Goal: Task Accomplishment & Management: Use online tool/utility

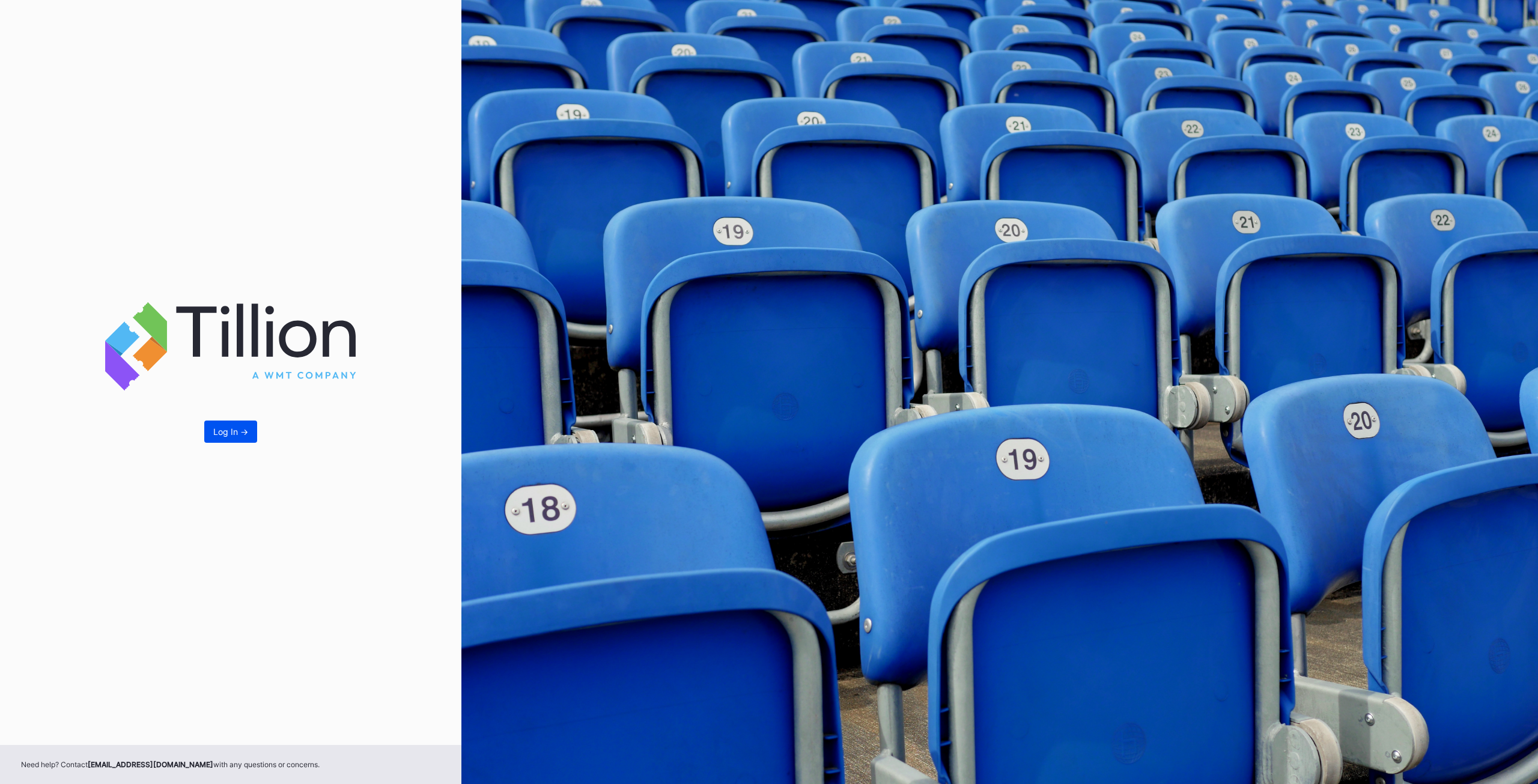
click at [251, 430] on button "Log In ->" at bounding box center [230, 431] width 53 height 22
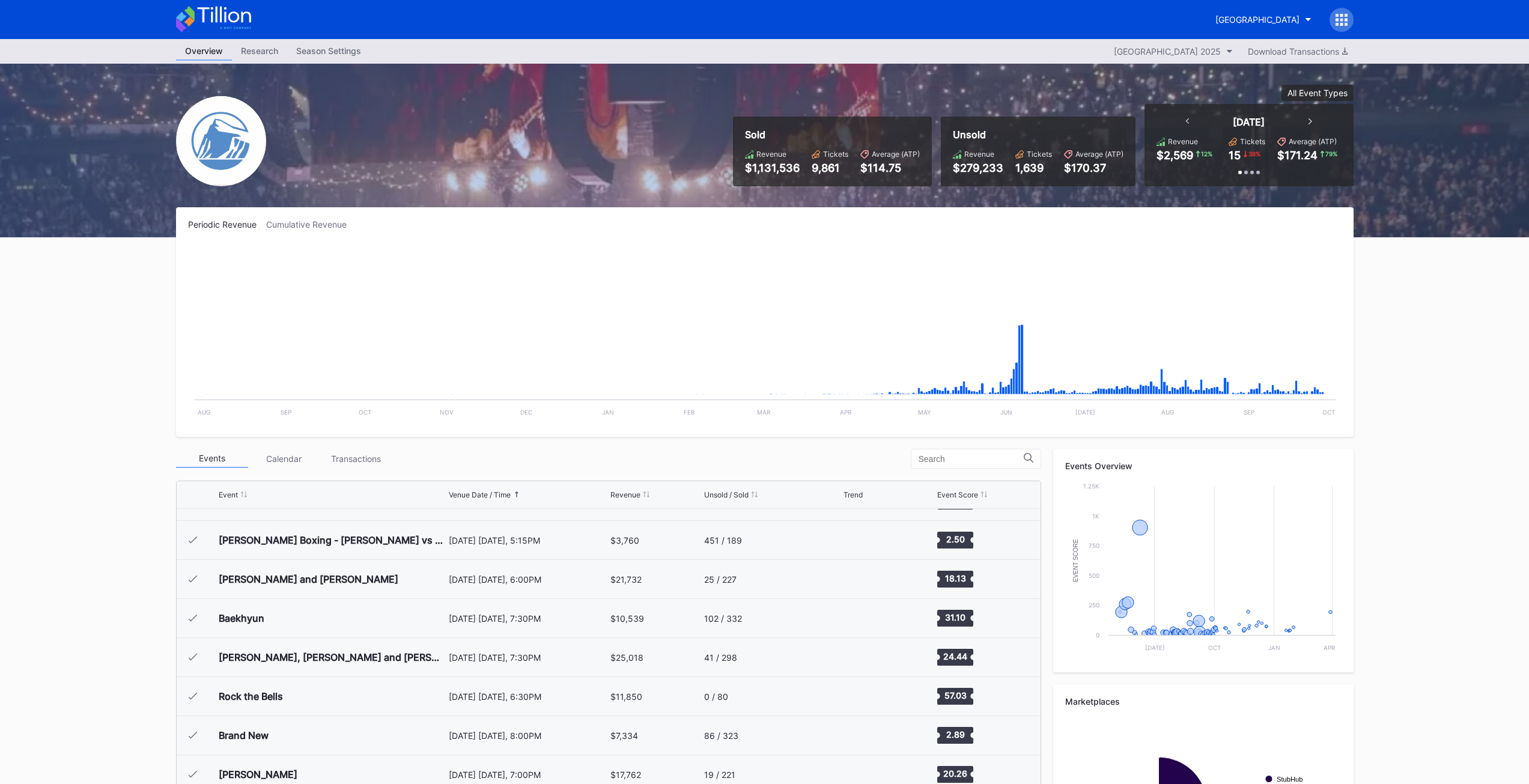
scroll to position [1991, 0]
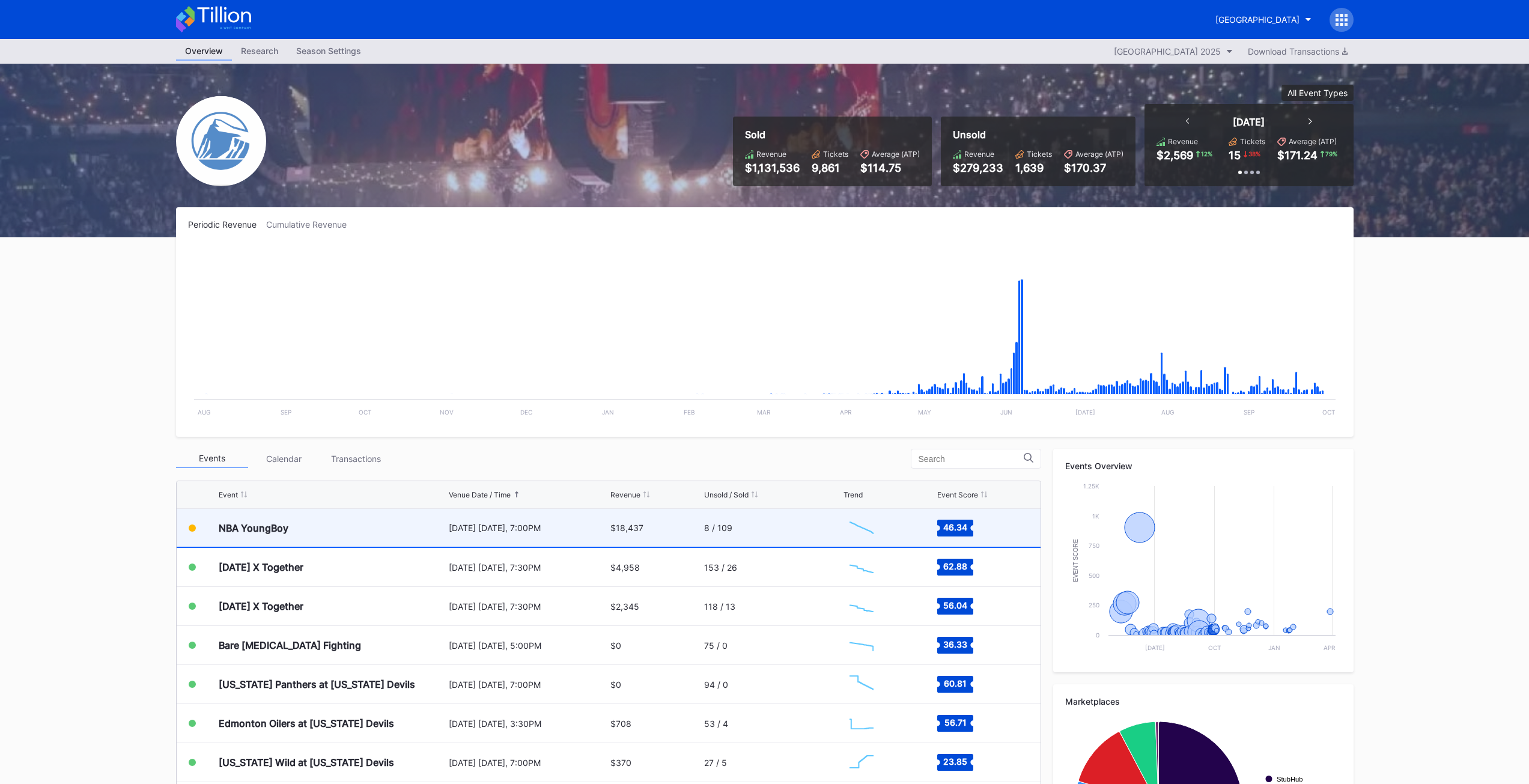
click at [257, 534] on div "NBA YoungBoy" at bounding box center [332, 528] width 227 height 38
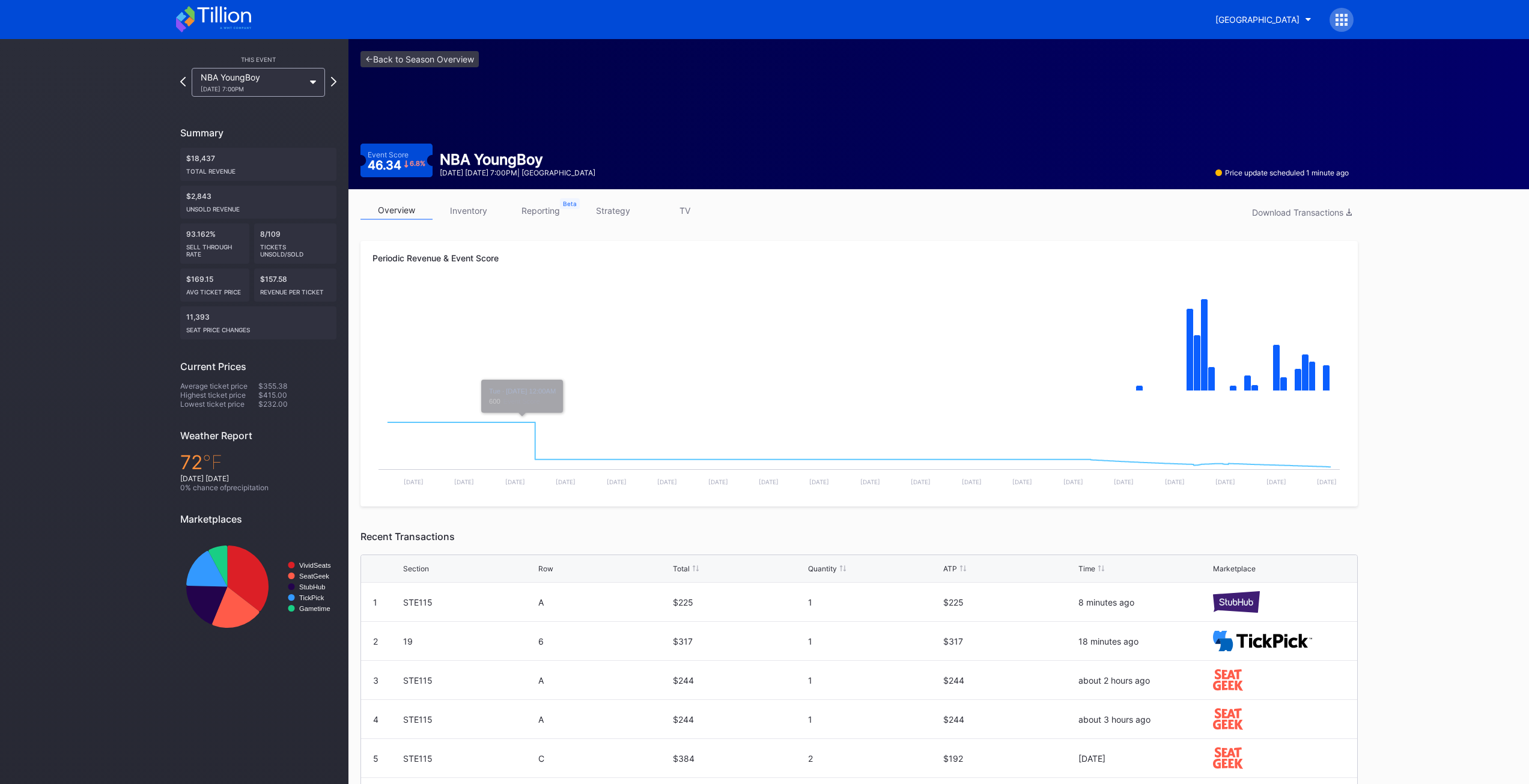
click at [482, 214] on link "inventory" at bounding box center [469, 210] width 72 height 18
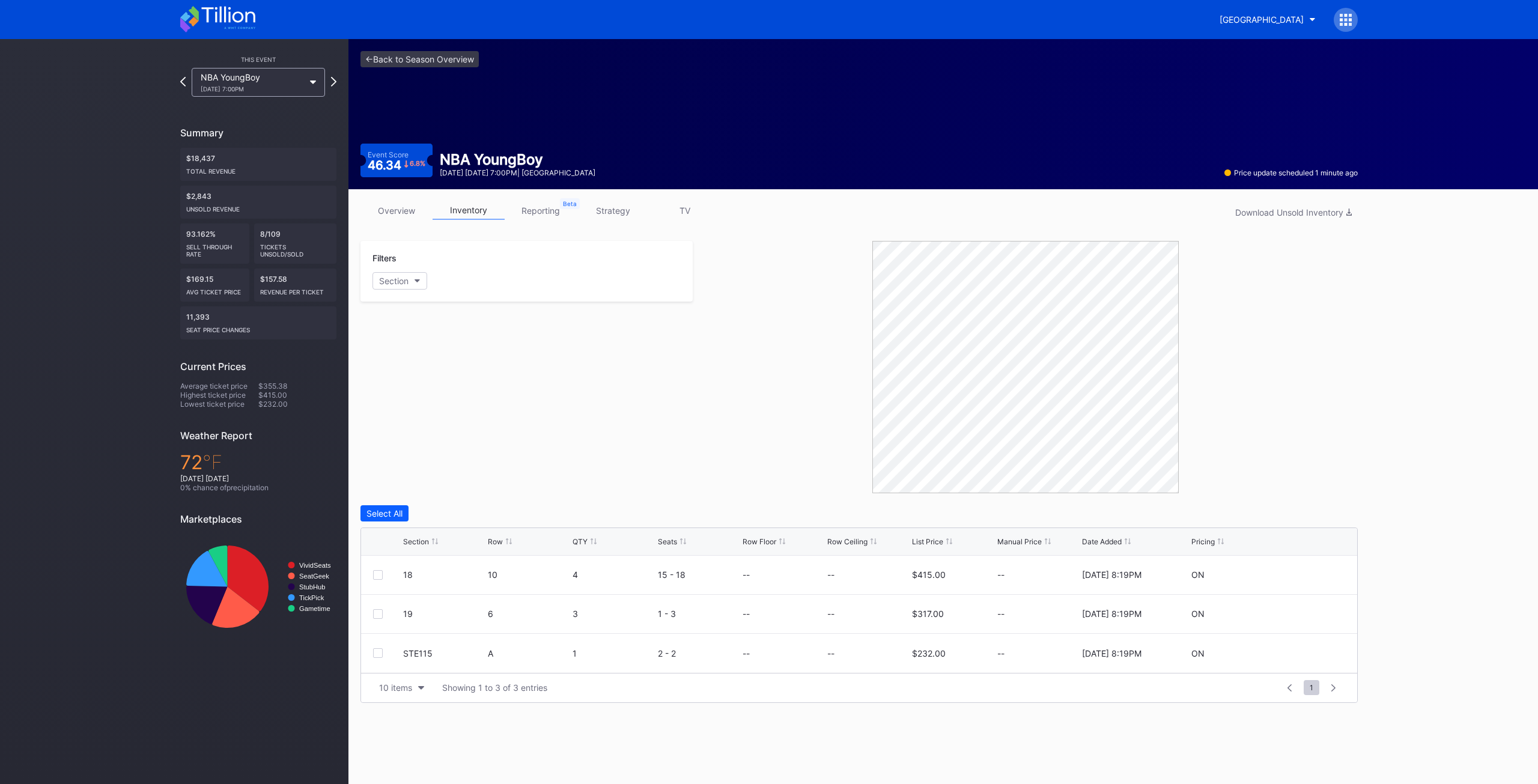
click at [539, 451] on div "Filters Section" at bounding box center [526, 367] width 332 height 252
click at [423, 434] on div "Filters Section" at bounding box center [526, 367] width 332 height 252
click at [528, 447] on div "Filters Section" at bounding box center [526, 367] width 332 height 252
click at [433, 56] on link "<- Back to Season Overview" at bounding box center [419, 59] width 118 height 16
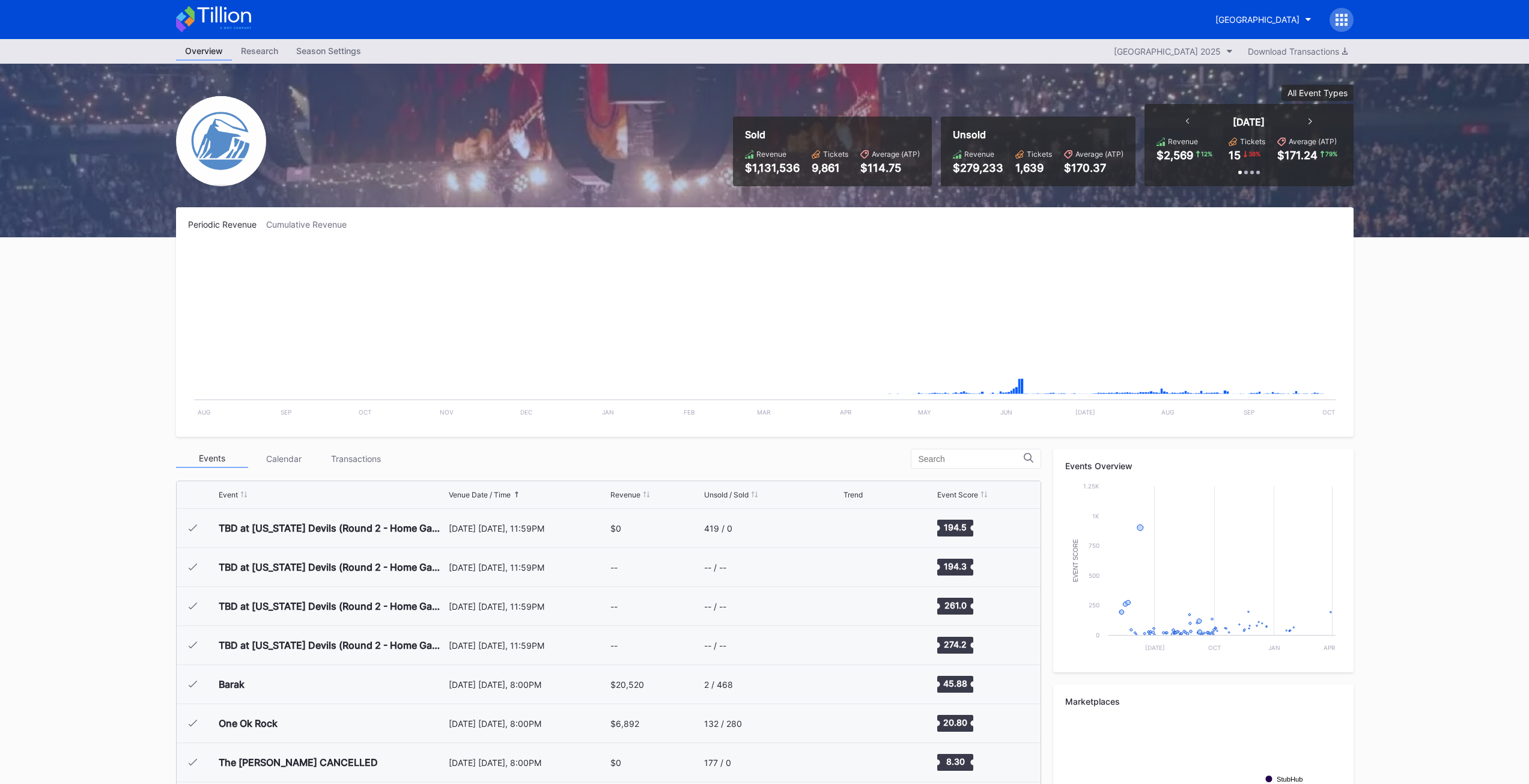
scroll to position [1991, 0]
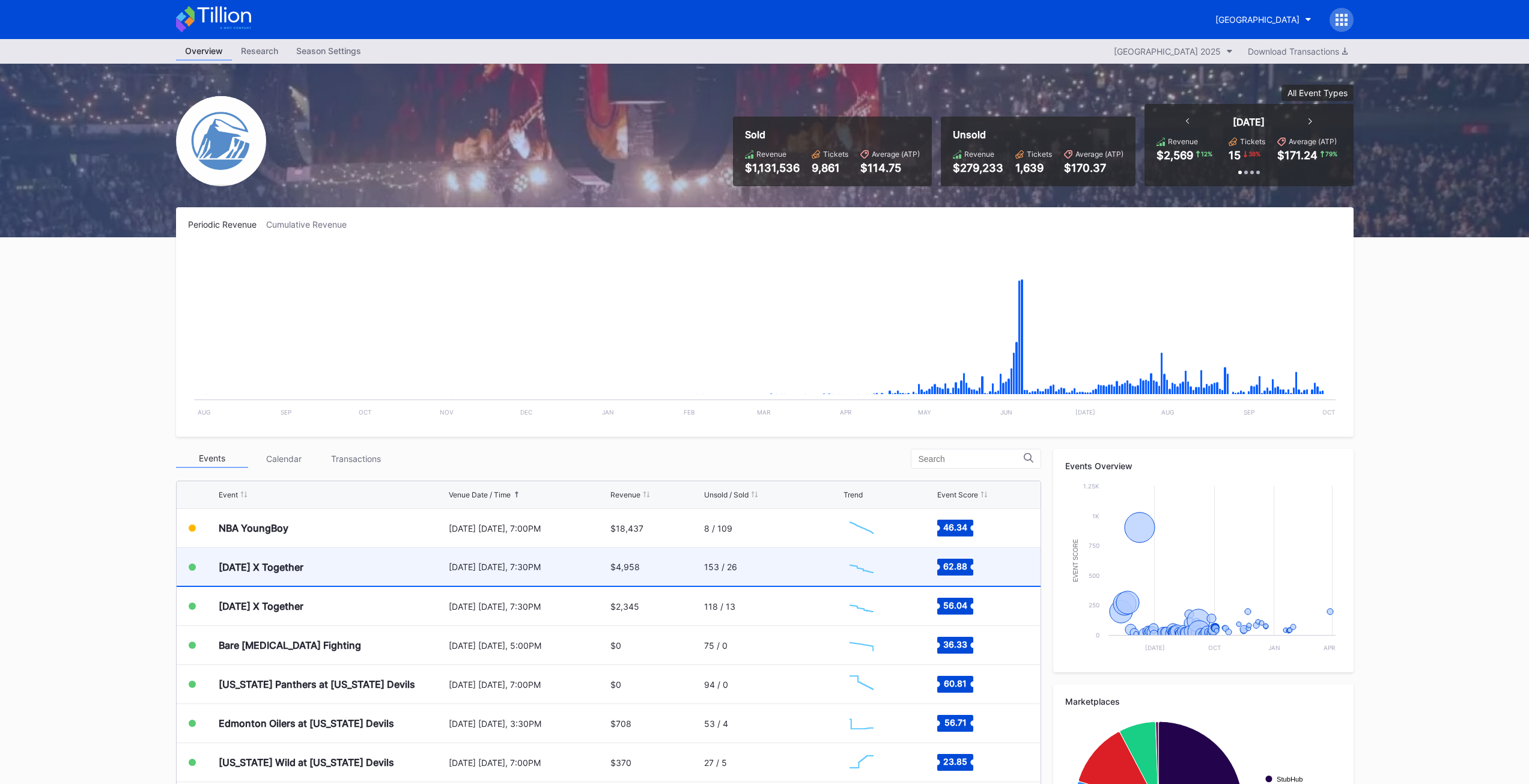
click at [285, 576] on div "[DATE] X Together" at bounding box center [332, 567] width 227 height 38
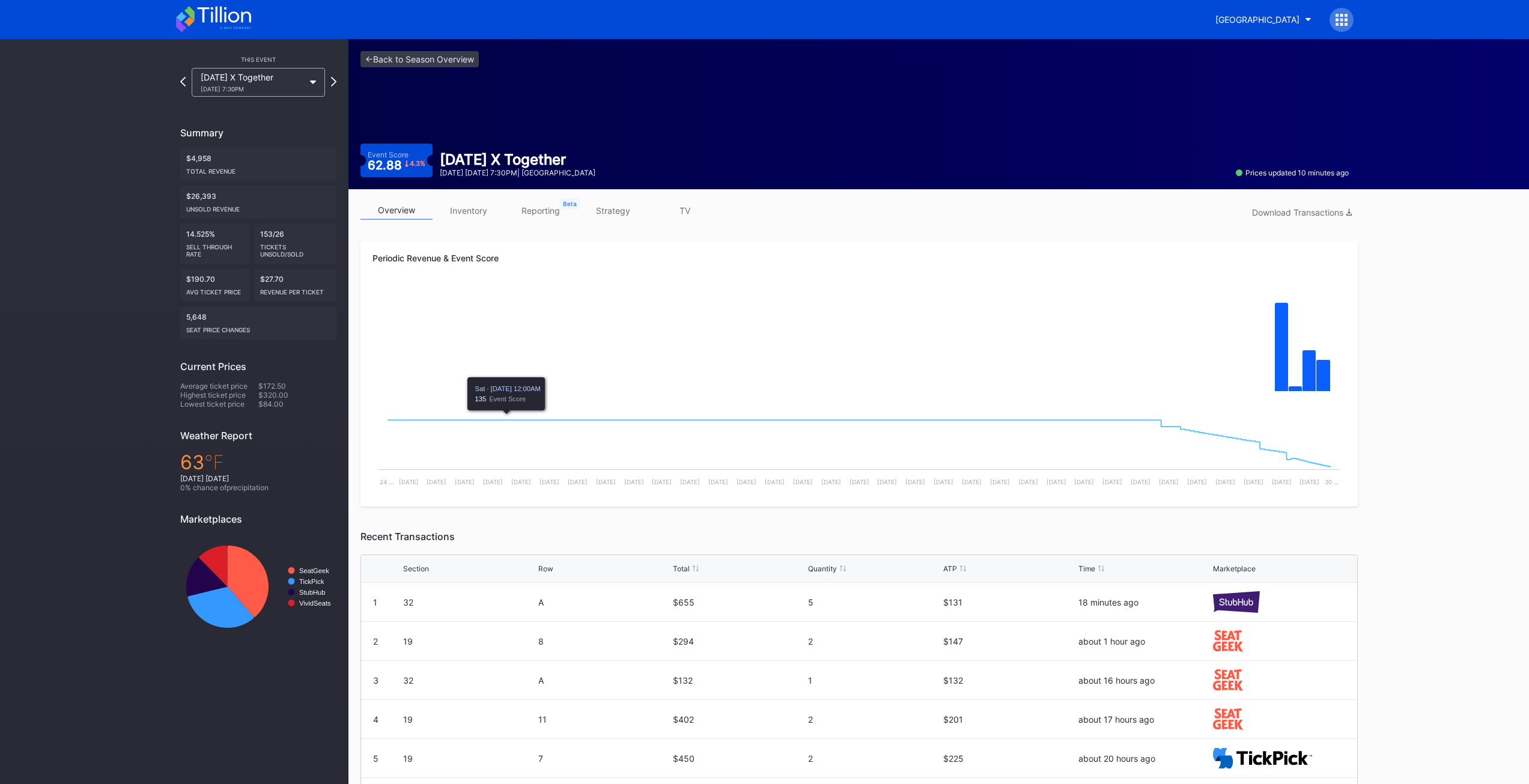
click at [473, 210] on link "inventory" at bounding box center [469, 210] width 72 height 18
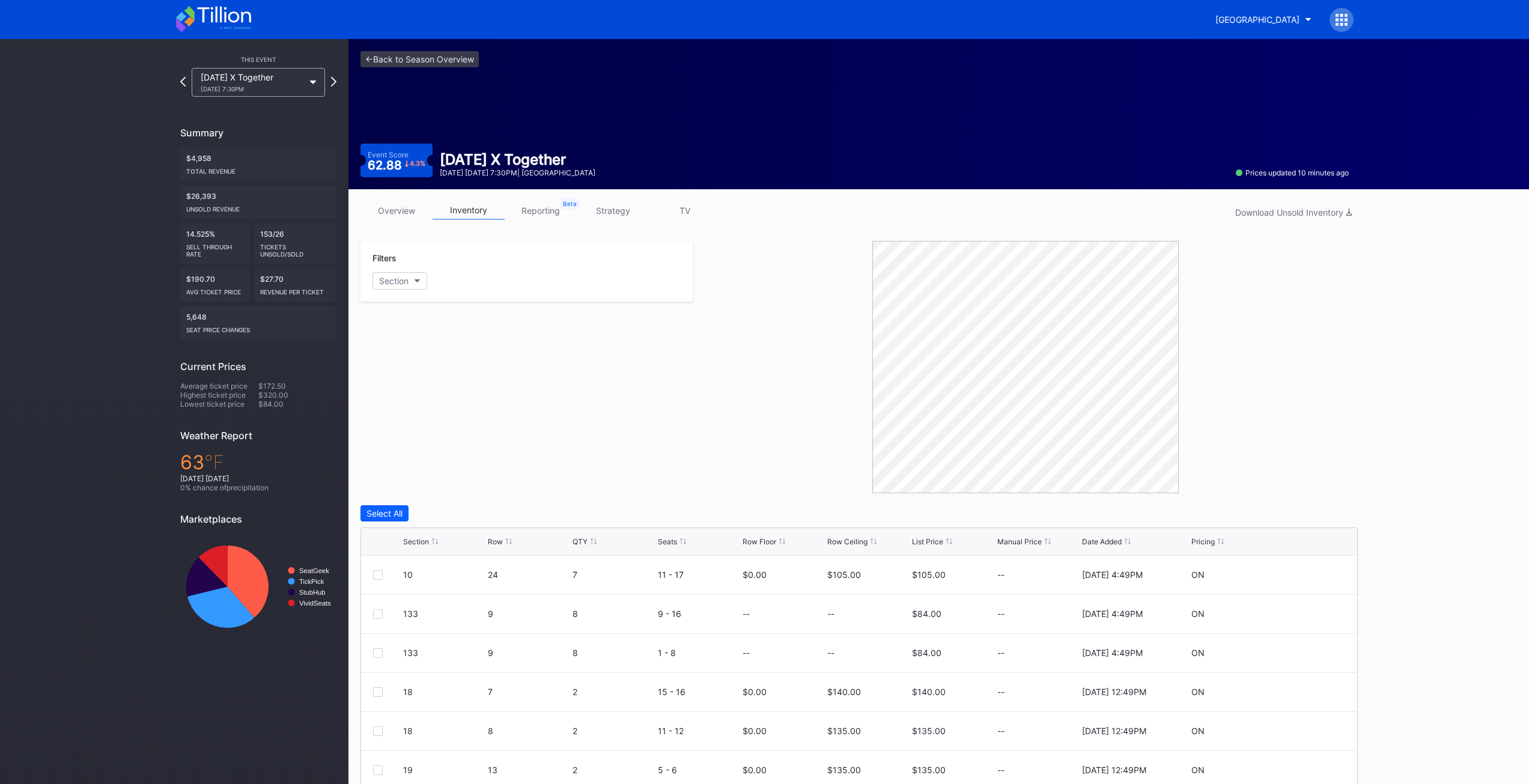
click at [406, 290] on div "Filters Section" at bounding box center [526, 271] width 332 height 61
click at [406, 284] on div "Section" at bounding box center [394, 281] width 29 height 10
click at [257, 81] on div "[DATE] X Together [DATE] 7:30PM" at bounding box center [252, 82] width 103 height 21
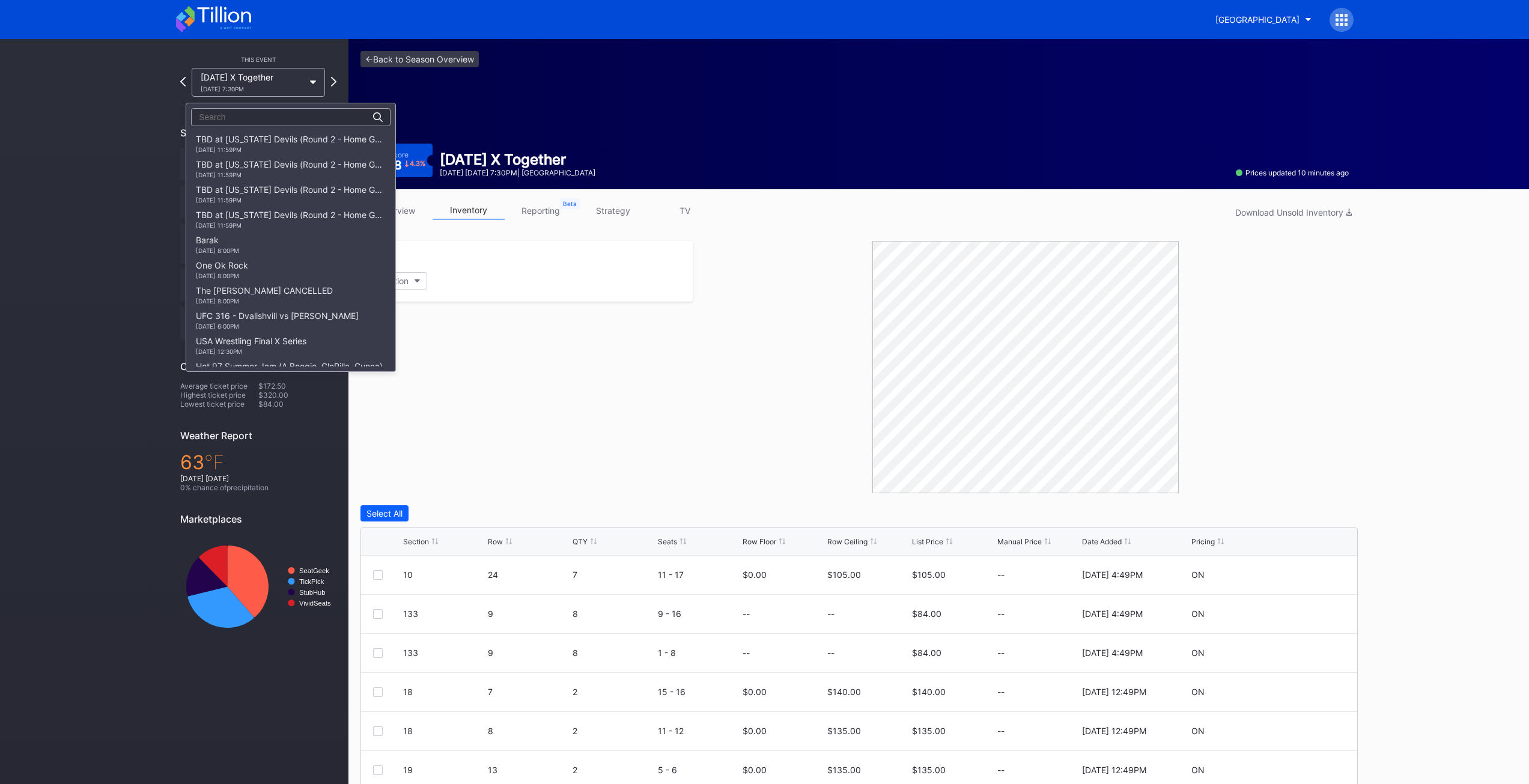
scroll to position [1311, 0]
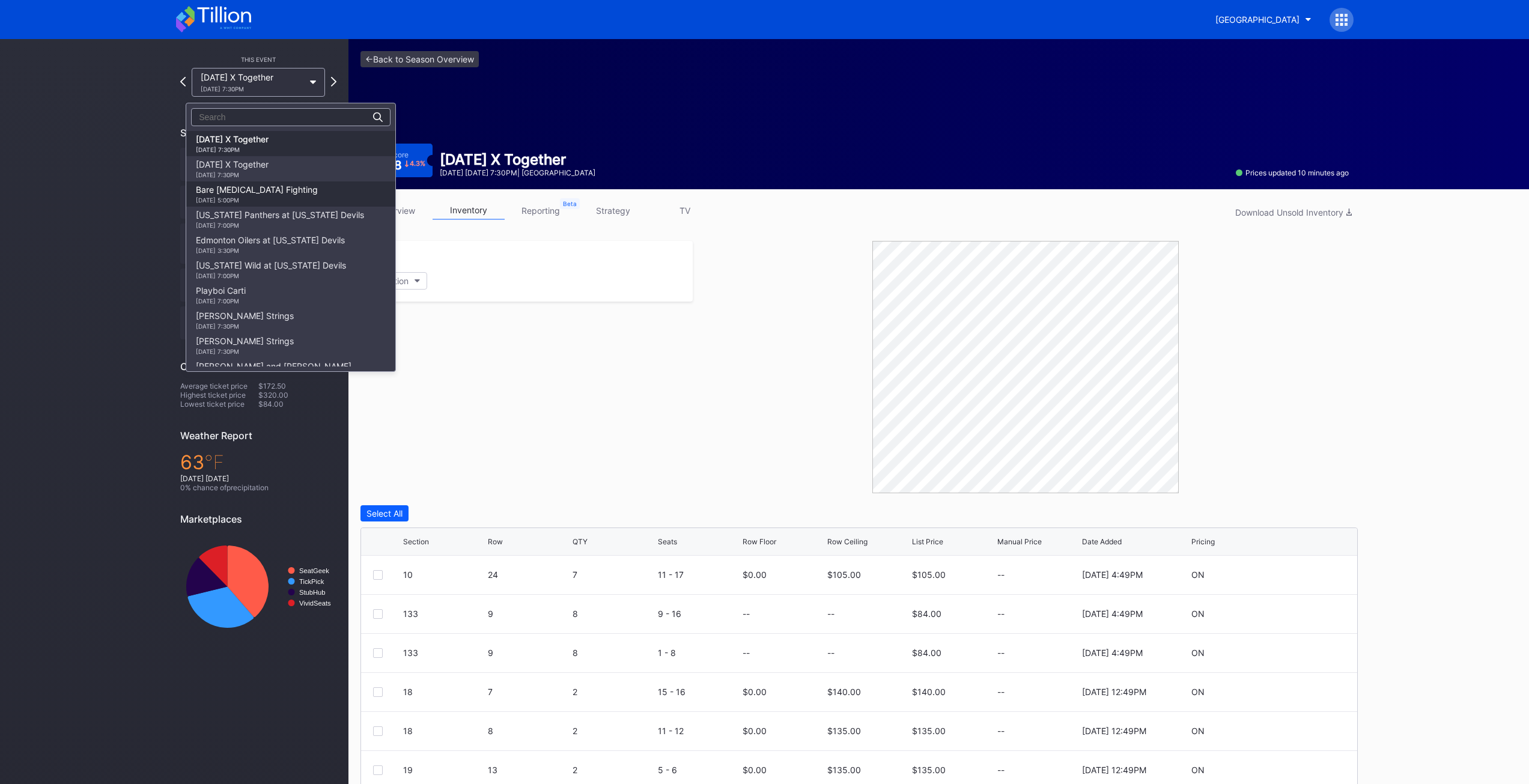
click at [259, 202] on div "[DATE] 5:00PM" at bounding box center [257, 200] width 122 height 7
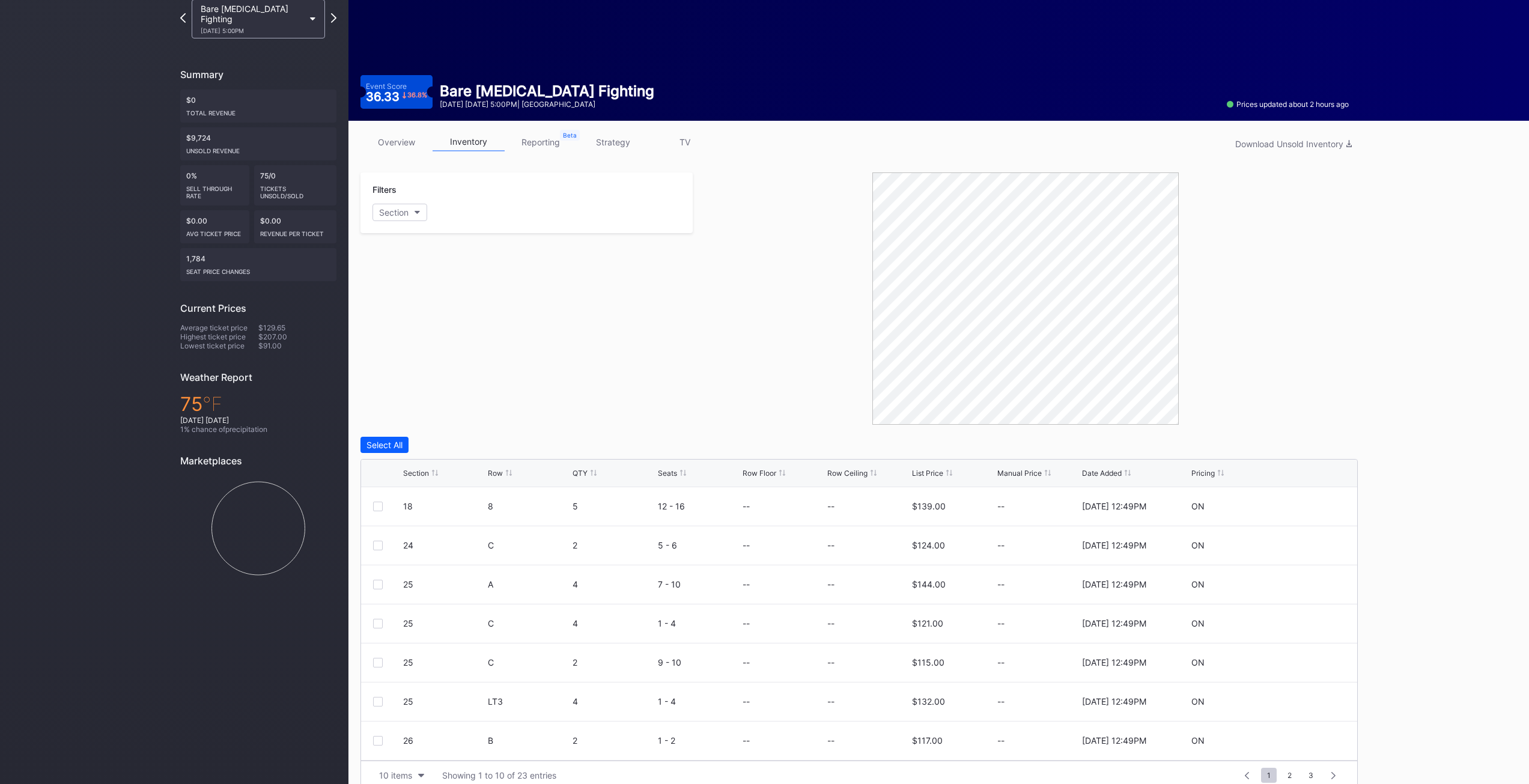
scroll to position [87, 0]
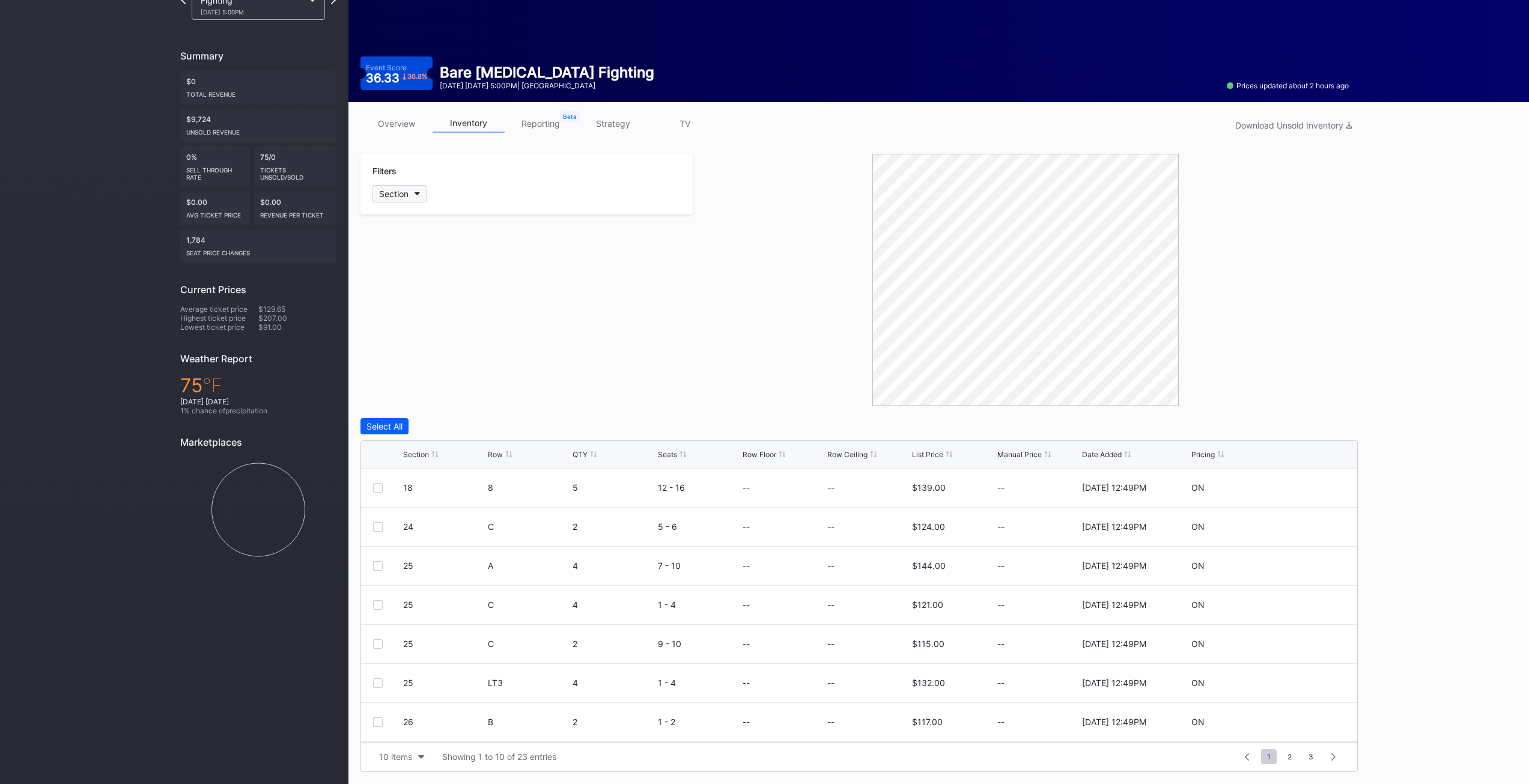
click at [413, 199] on button "Section" at bounding box center [400, 194] width 55 height 18
click at [416, 413] on div "32" at bounding box center [442, 417] width 140 height 22
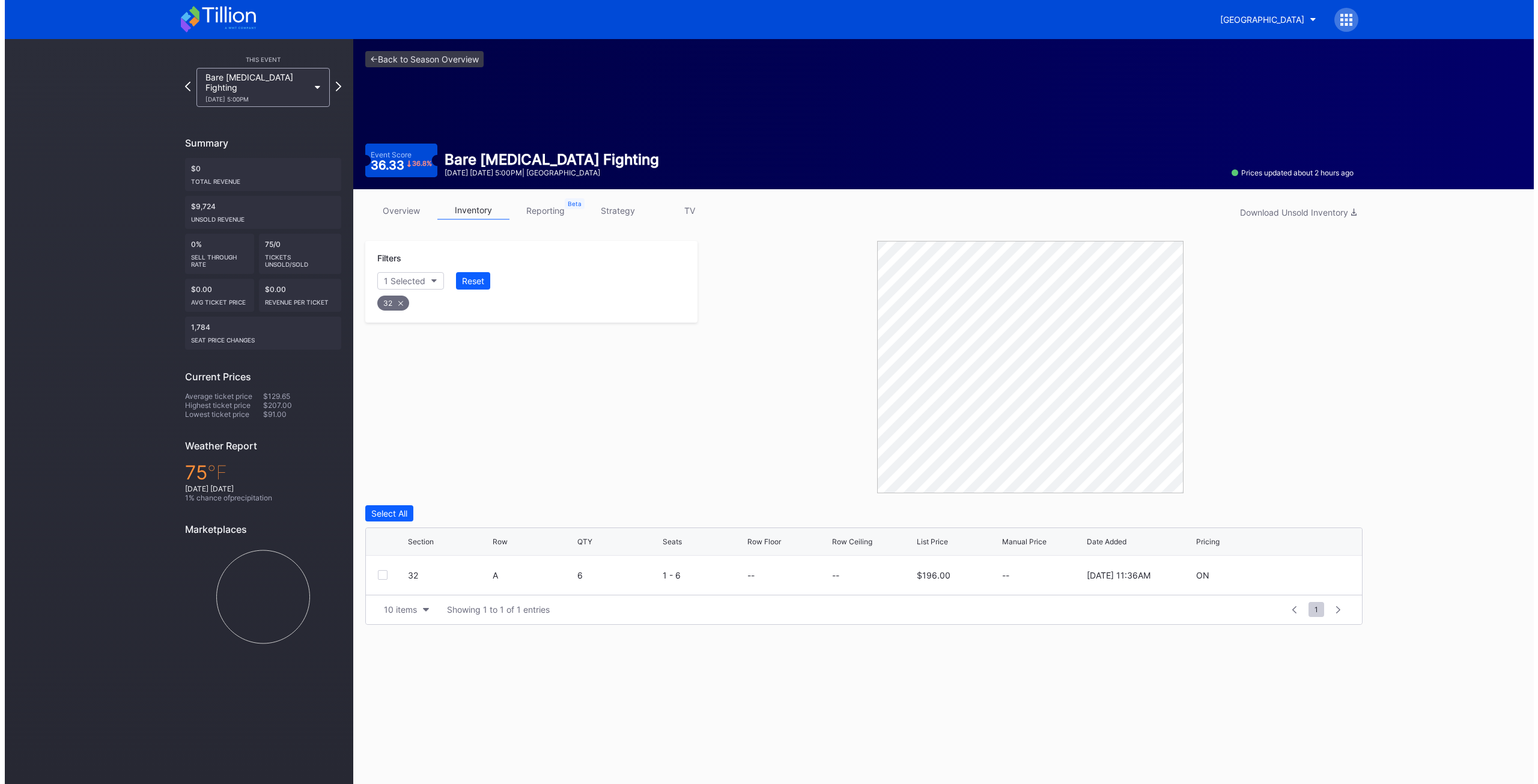
scroll to position [0, 0]
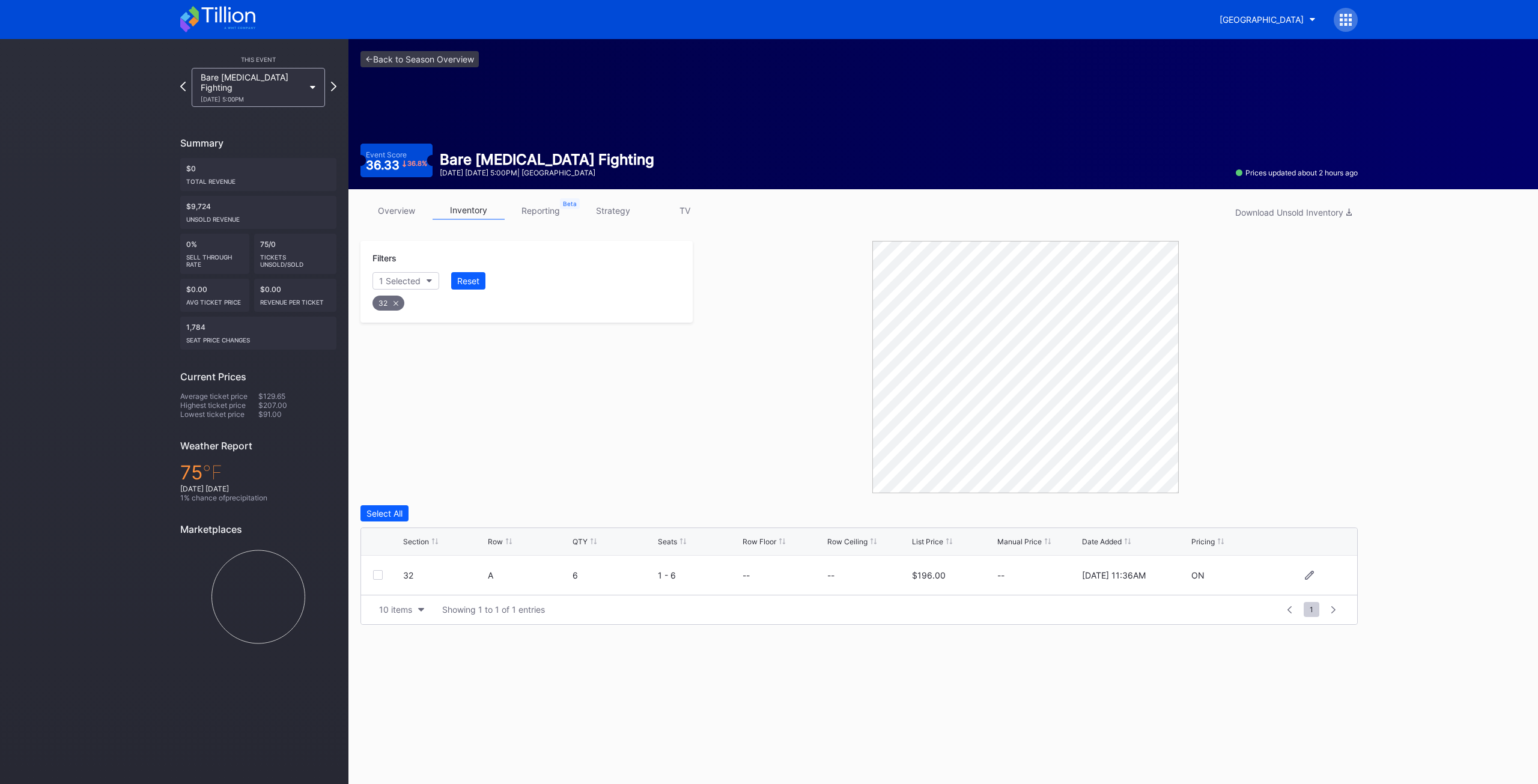
click at [376, 573] on div at bounding box center [378, 574] width 10 height 10
click at [1316, 511] on div "Delete 1 Row" at bounding box center [1327, 513] width 48 height 10
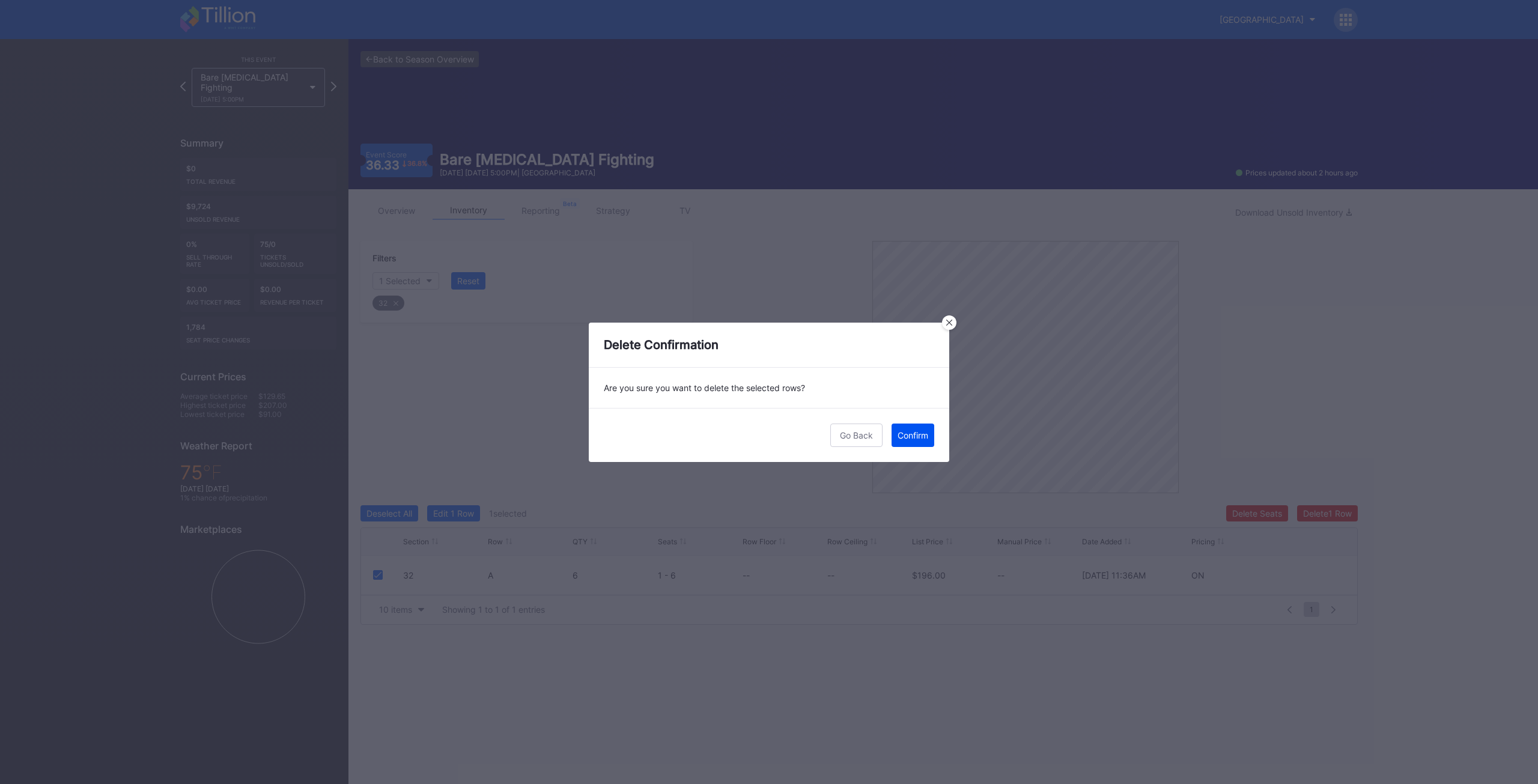
click at [923, 436] on div "Confirm" at bounding box center [913, 435] width 31 height 10
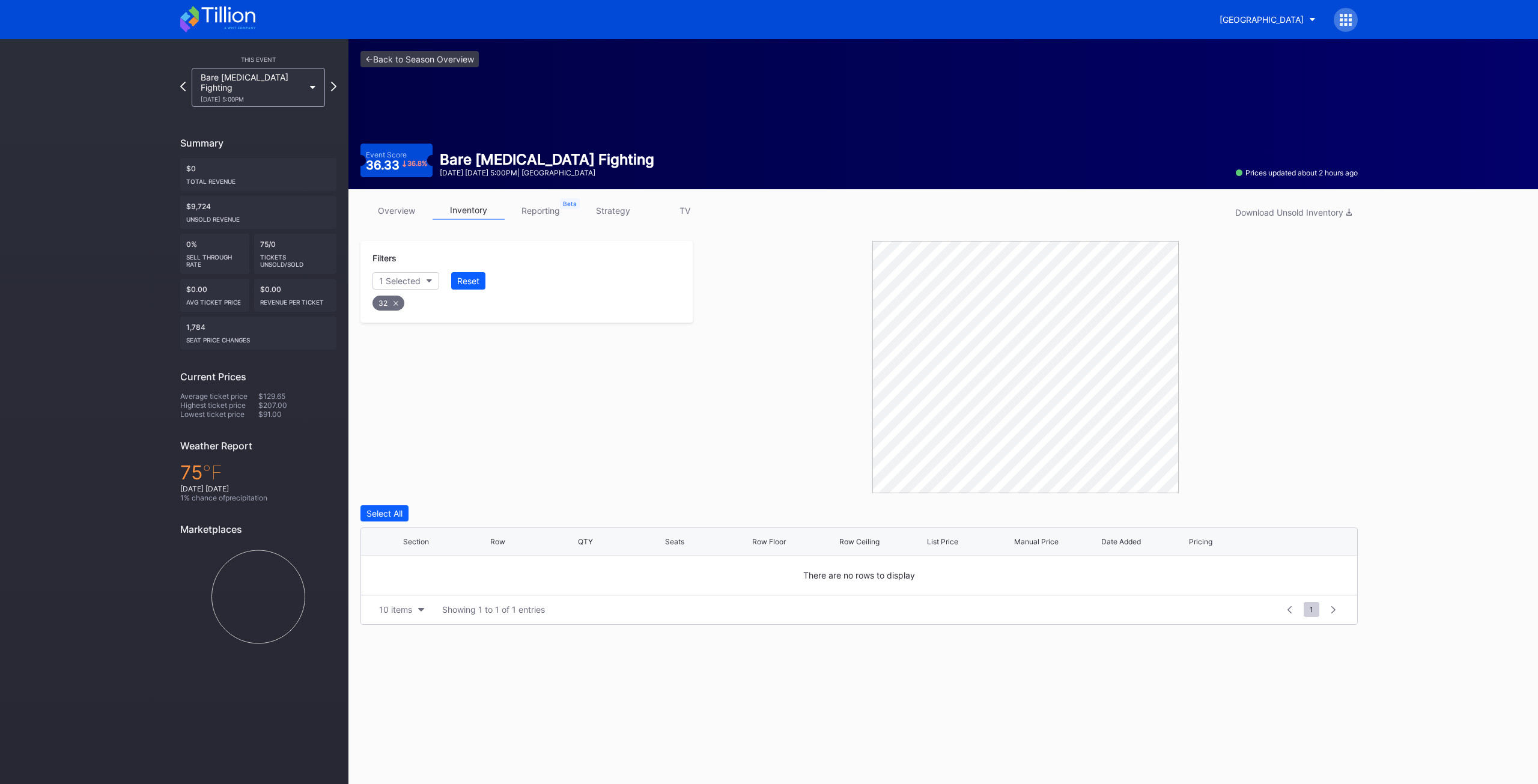
click at [250, 95] on div "[DATE] 5:00PM" at bounding box center [252, 99] width 103 height 7
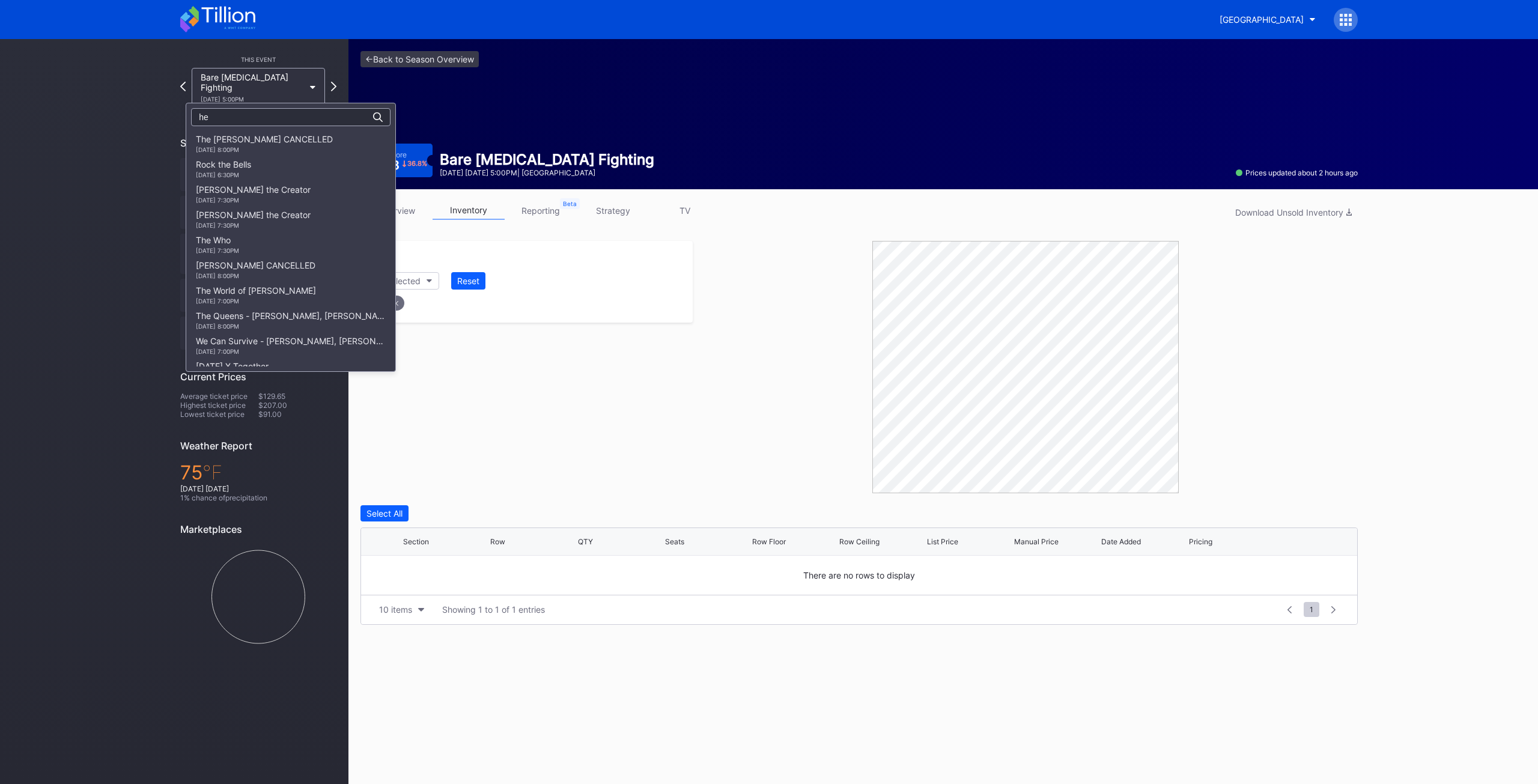
type input "h"
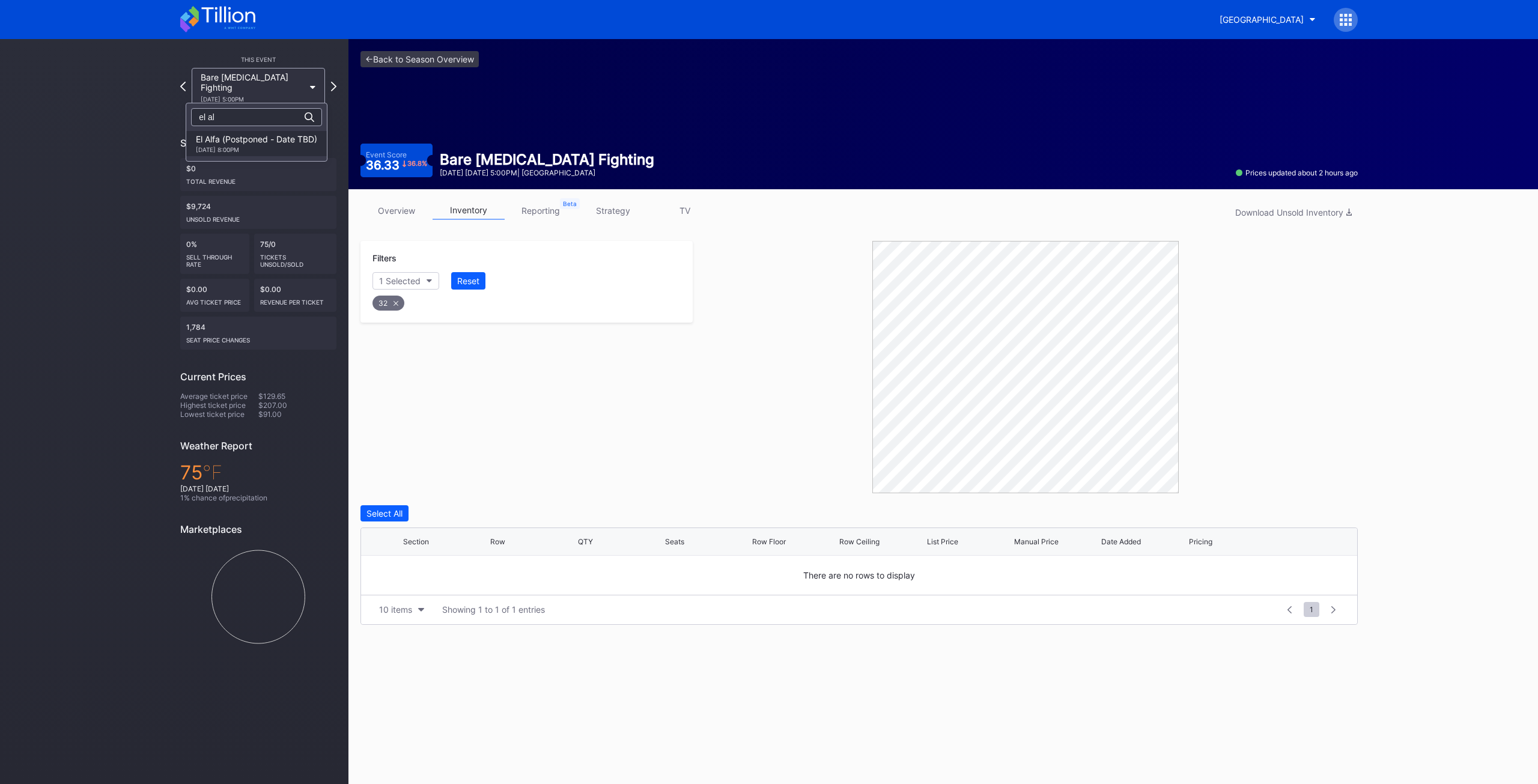
type input "el al"
click at [245, 149] on div "[DATE] 8:00PM" at bounding box center [256, 150] width 121 height 7
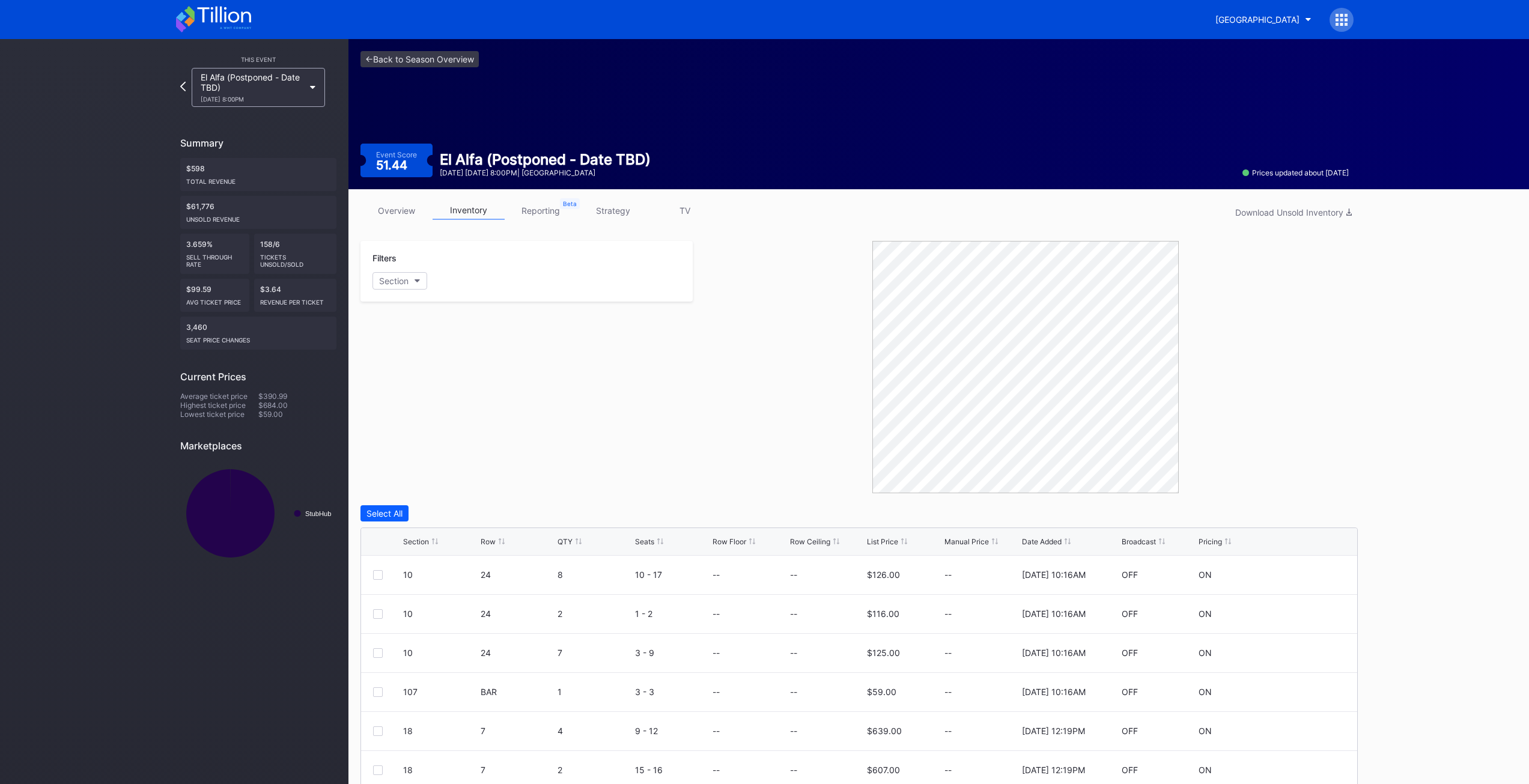
click at [529, 348] on div "Filters Section" at bounding box center [526, 367] width 332 height 252
click at [546, 208] on link "reporting" at bounding box center [541, 210] width 72 height 18
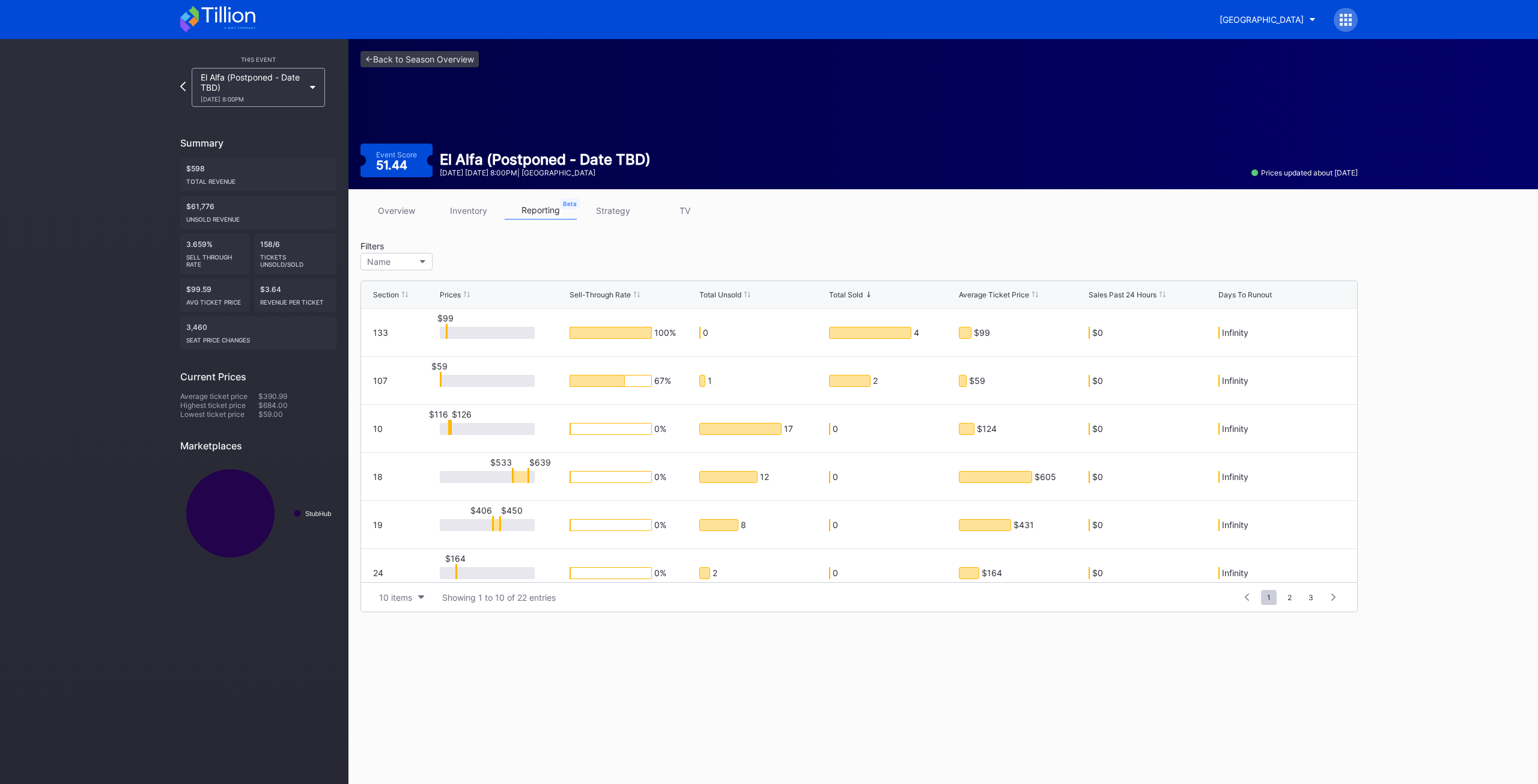
click at [273, 89] on div "El Alfa (Postponed - Date TBD) [DATE] 8:00PM" at bounding box center [252, 87] width 103 height 31
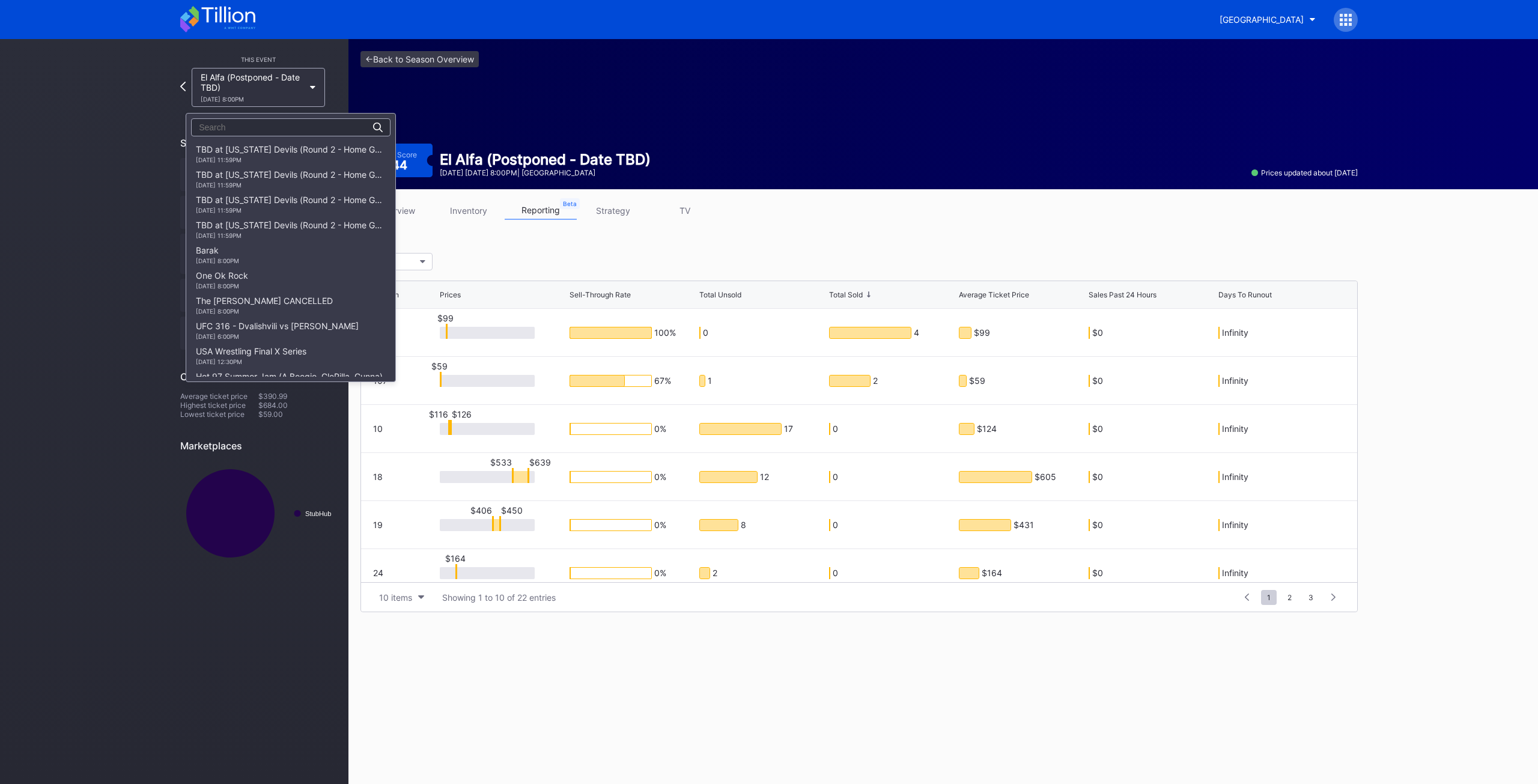
scroll to position [1757, 0]
click at [266, 317] on div "[DATE] 8:00PM" at bounding box center [291, 320] width 190 height 7
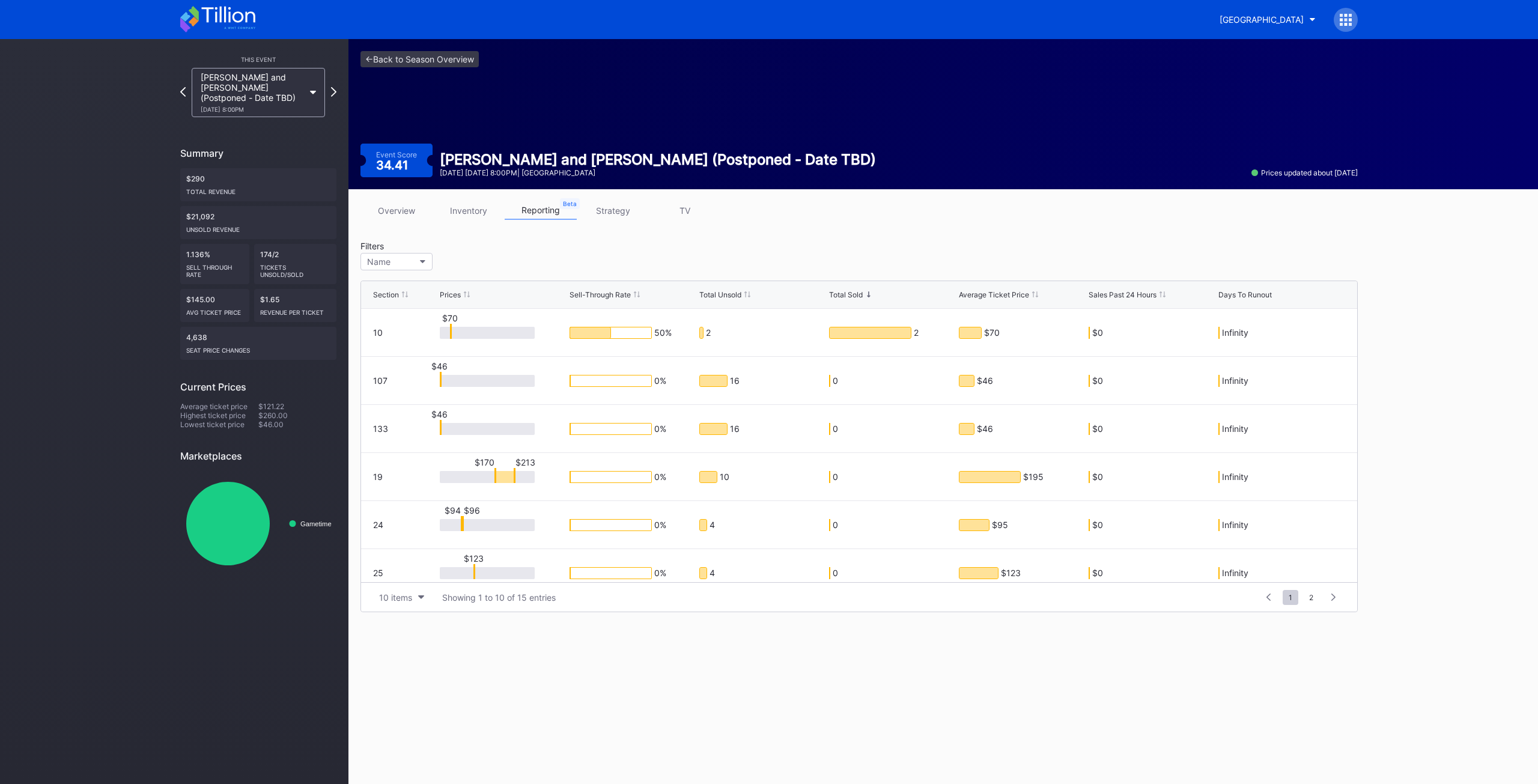
click at [450, 217] on link "inventory" at bounding box center [469, 210] width 72 height 18
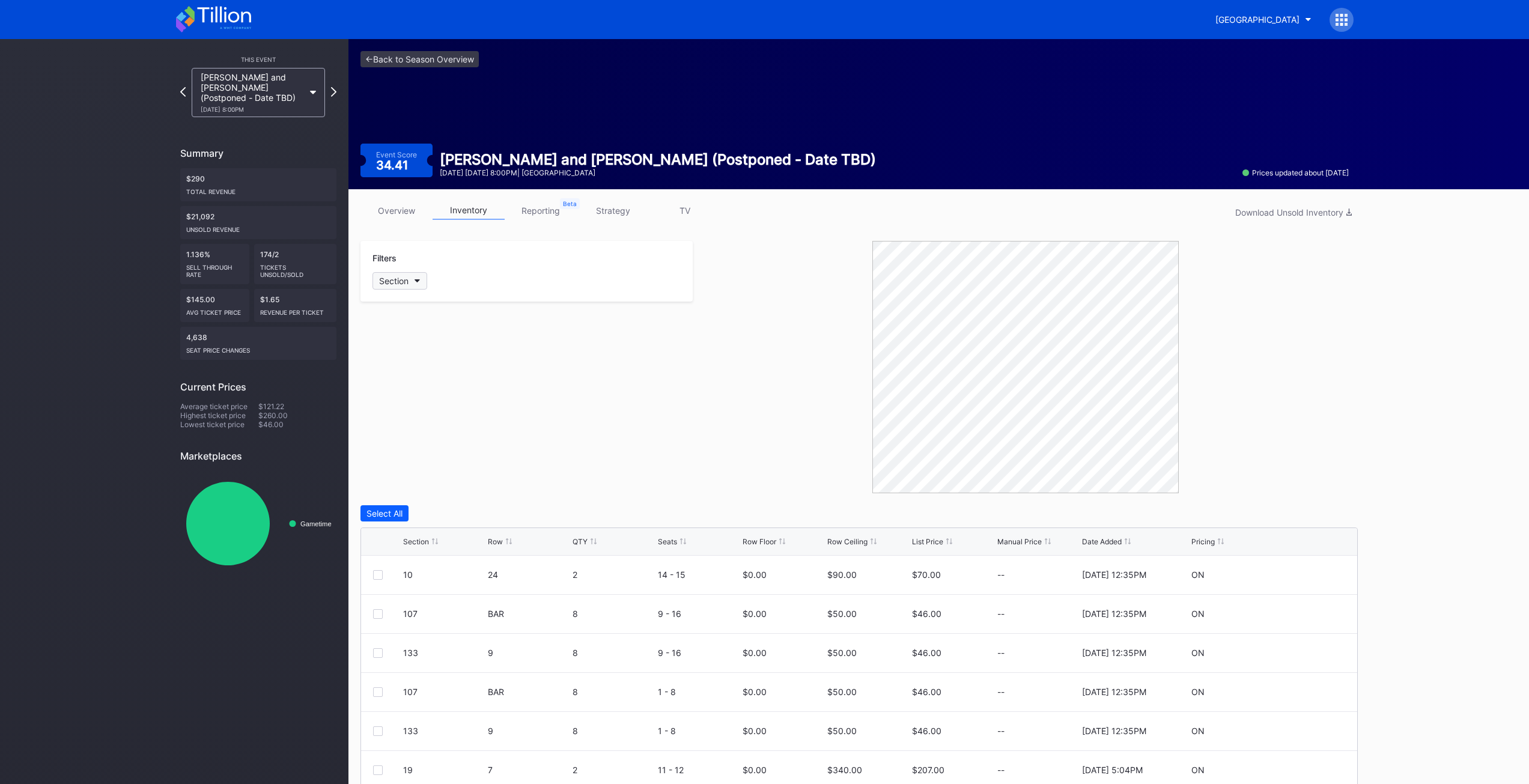
click at [400, 284] on div "Section" at bounding box center [394, 281] width 29 height 10
click at [409, 478] on div "32" at bounding box center [405, 481] width 10 height 10
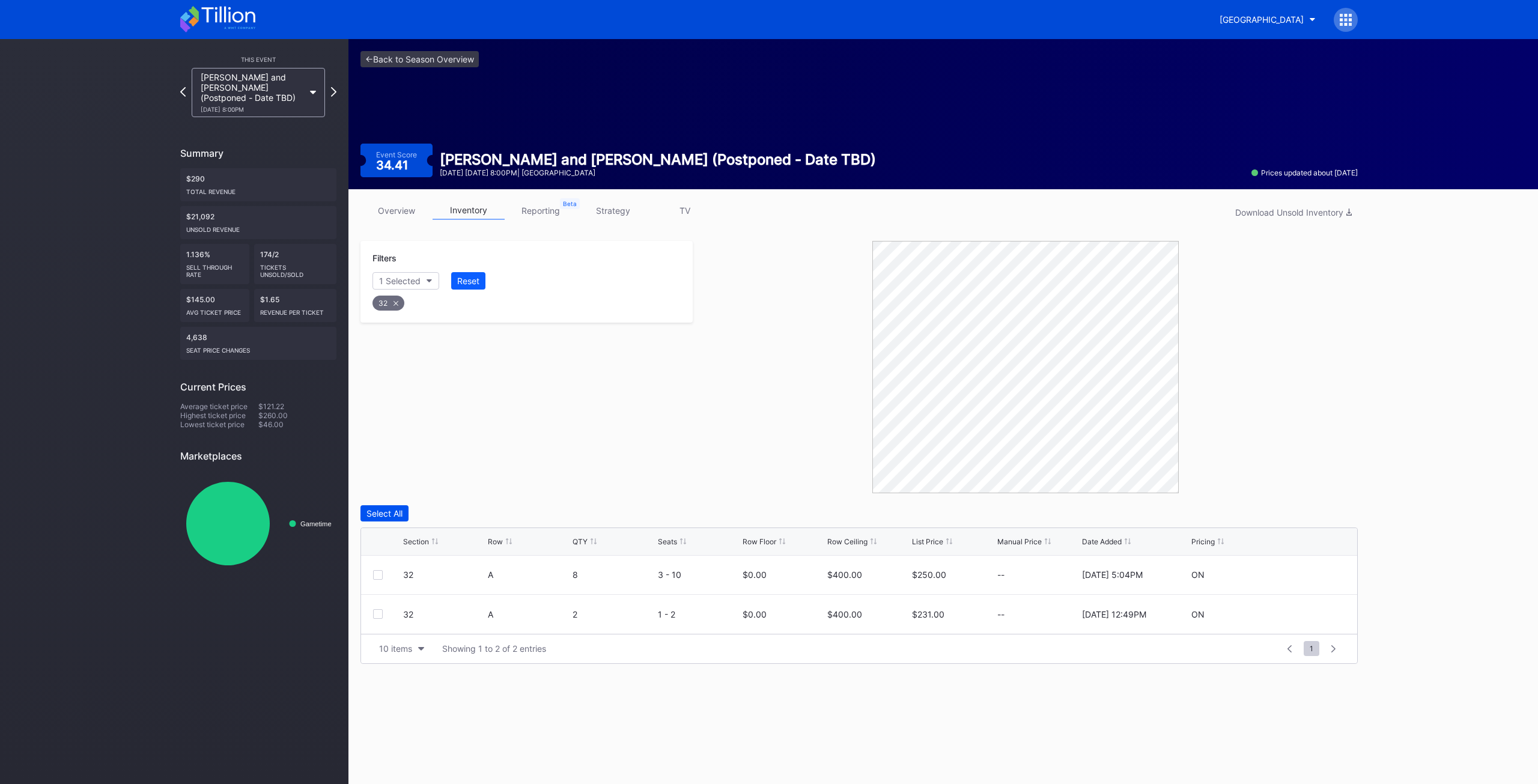
click at [390, 515] on div "Select All" at bounding box center [384, 513] width 36 height 10
click at [1343, 508] on div "Delete 2 Rows" at bounding box center [1325, 513] width 54 height 10
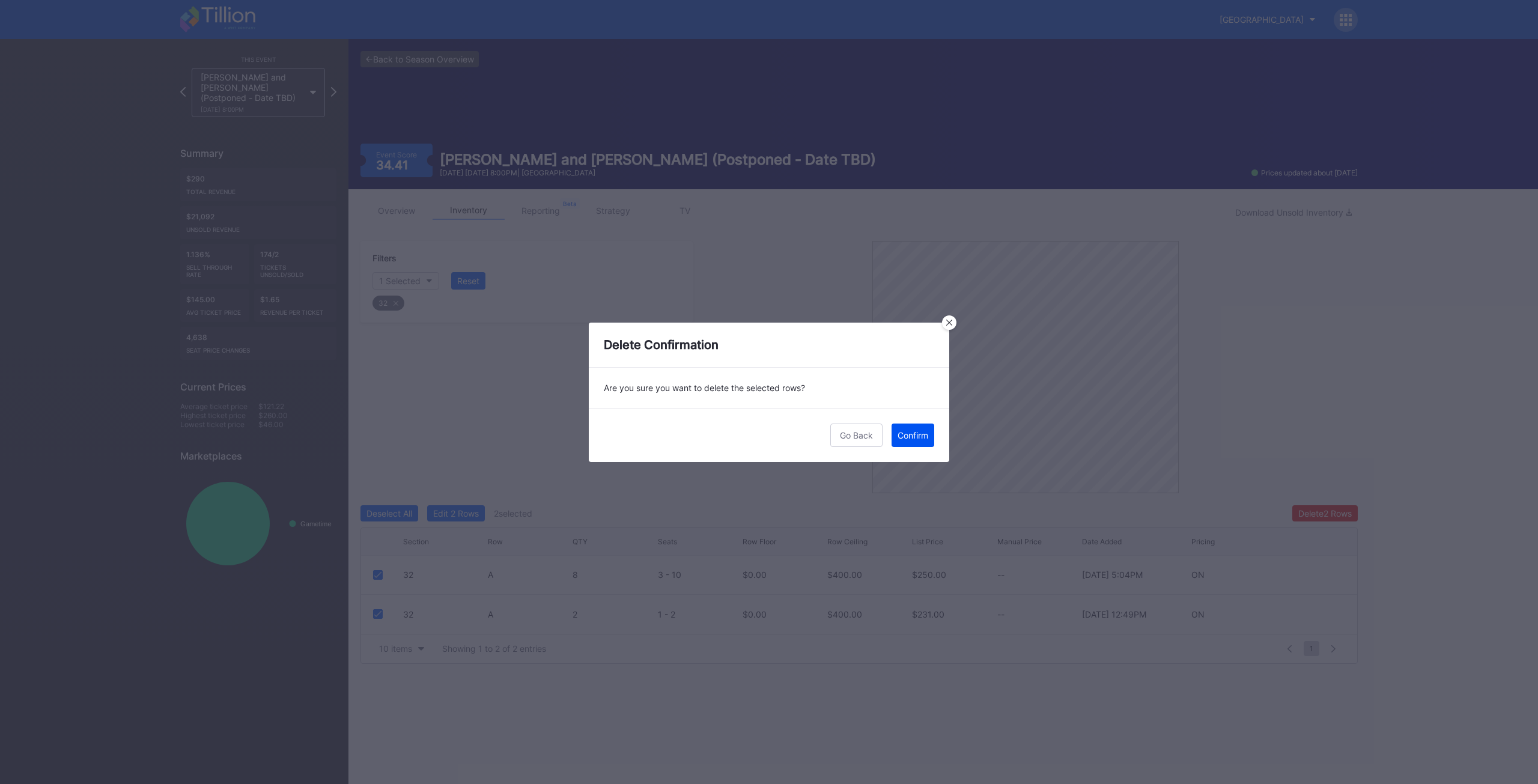
click at [920, 431] on div "Confirm" at bounding box center [913, 435] width 31 height 10
